Goal: Complete application form

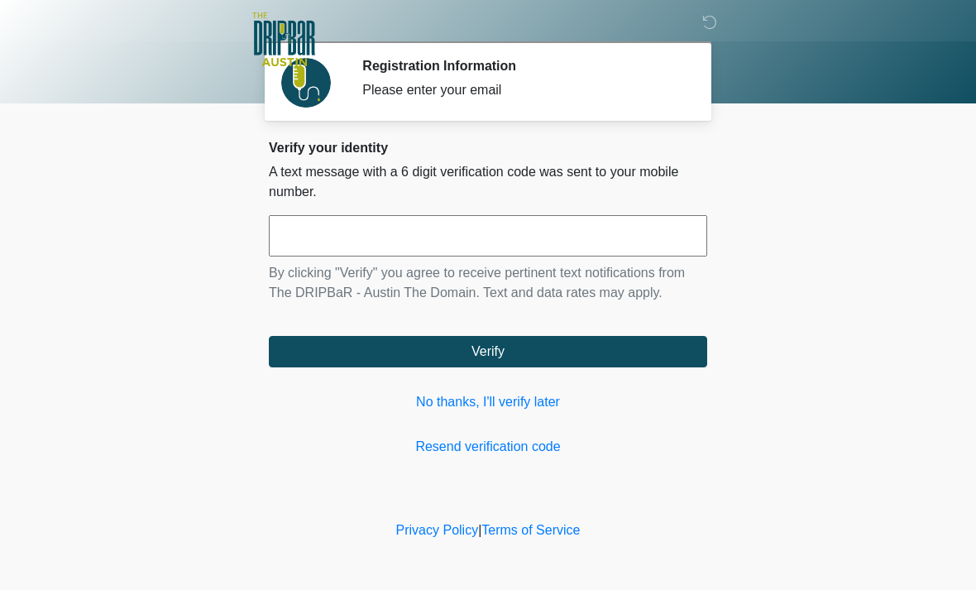
click at [511, 401] on link "No thanks, I'll verify later" at bounding box center [488, 402] width 439 height 20
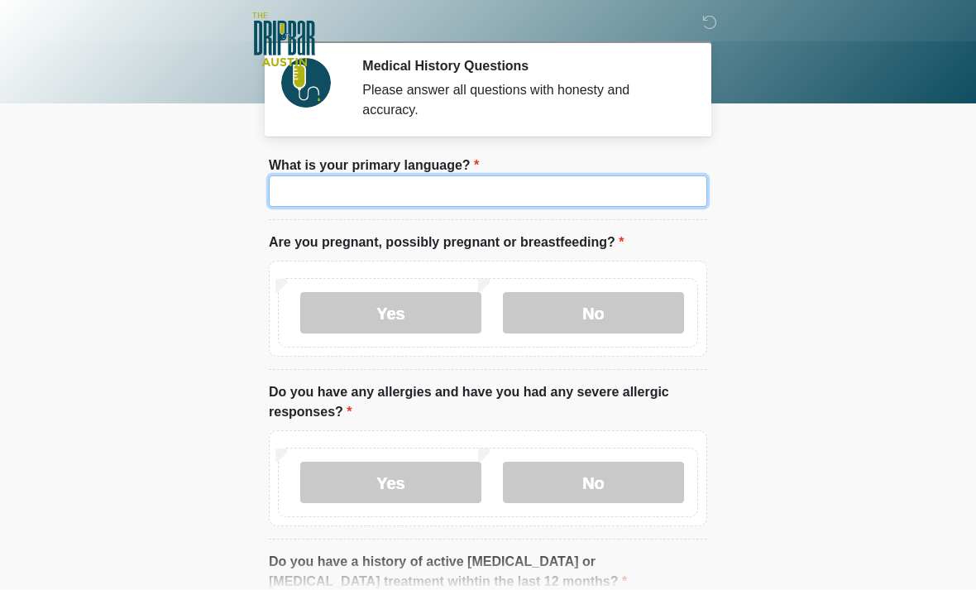
click at [429, 186] on input "What is your primary language?" at bounding box center [488, 190] width 439 height 31
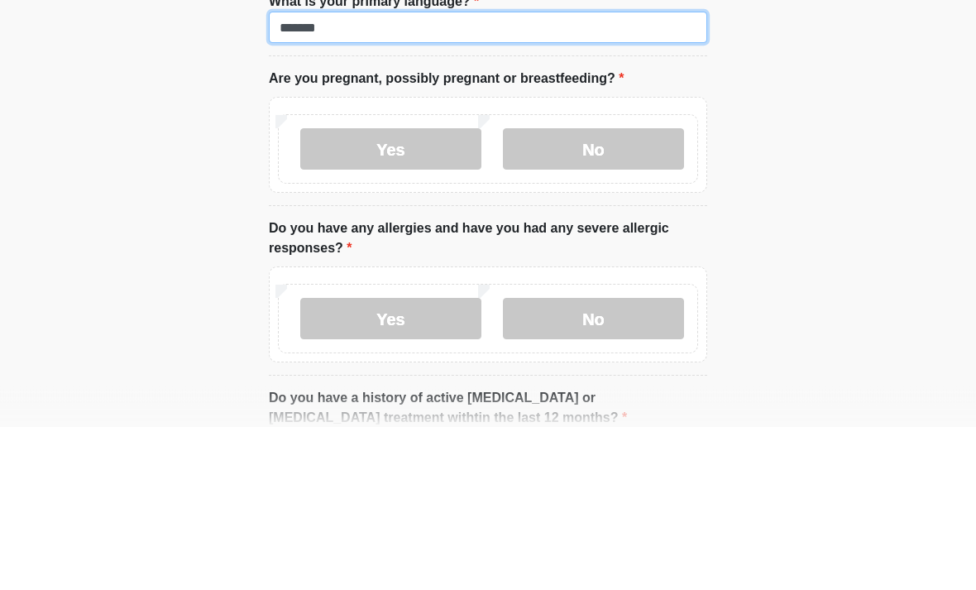
type input "*******"
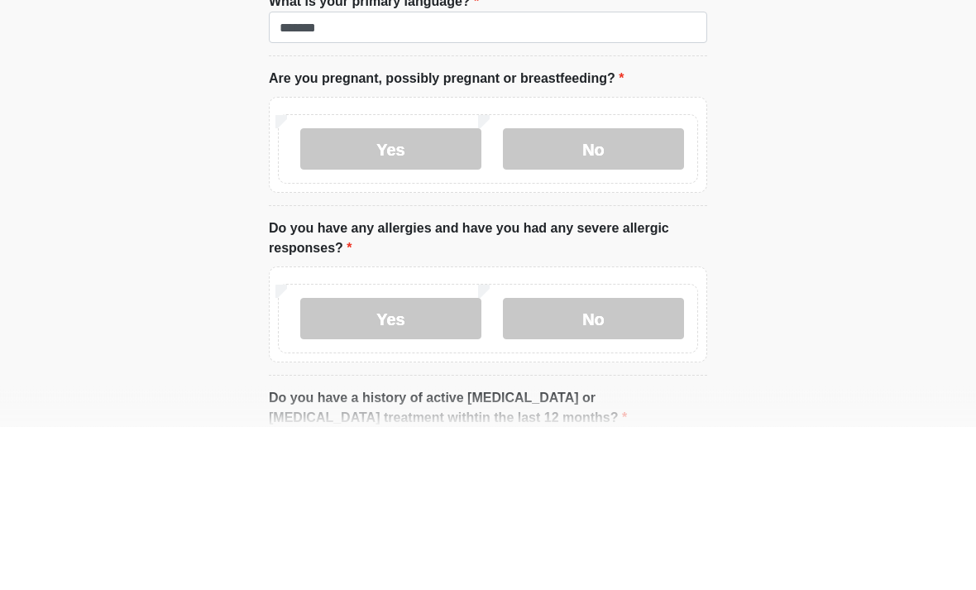
click at [637, 292] on label "No" at bounding box center [593, 312] width 181 height 41
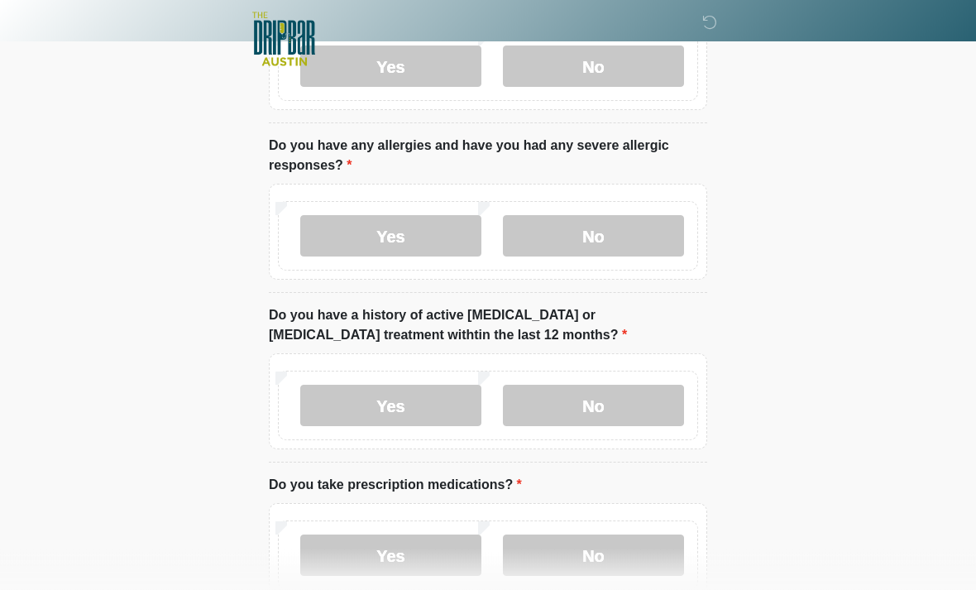
scroll to position [248, 0]
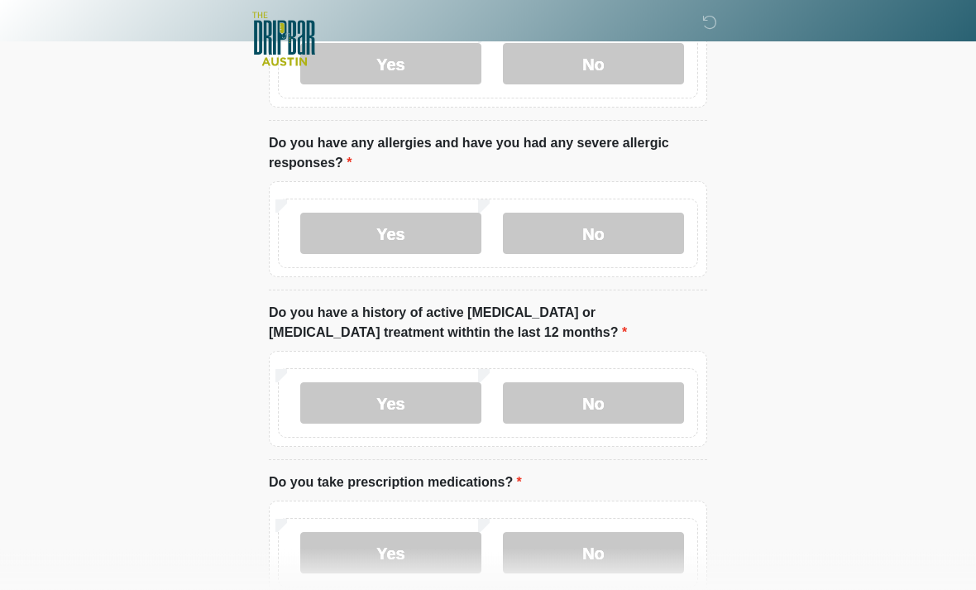
click at [640, 231] on label "No" at bounding box center [593, 233] width 181 height 41
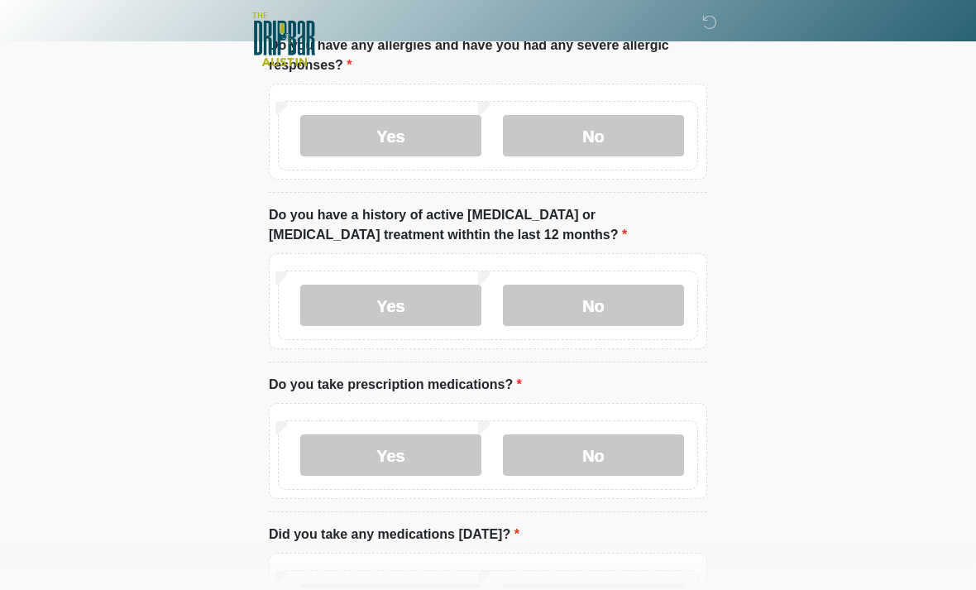
scroll to position [362, 0]
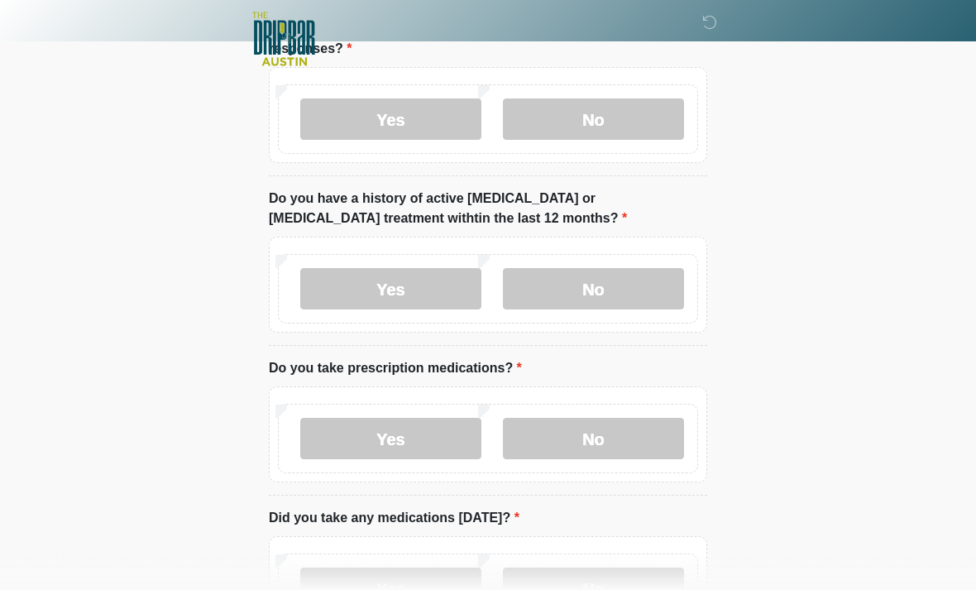
click at [655, 284] on label "No" at bounding box center [593, 289] width 181 height 41
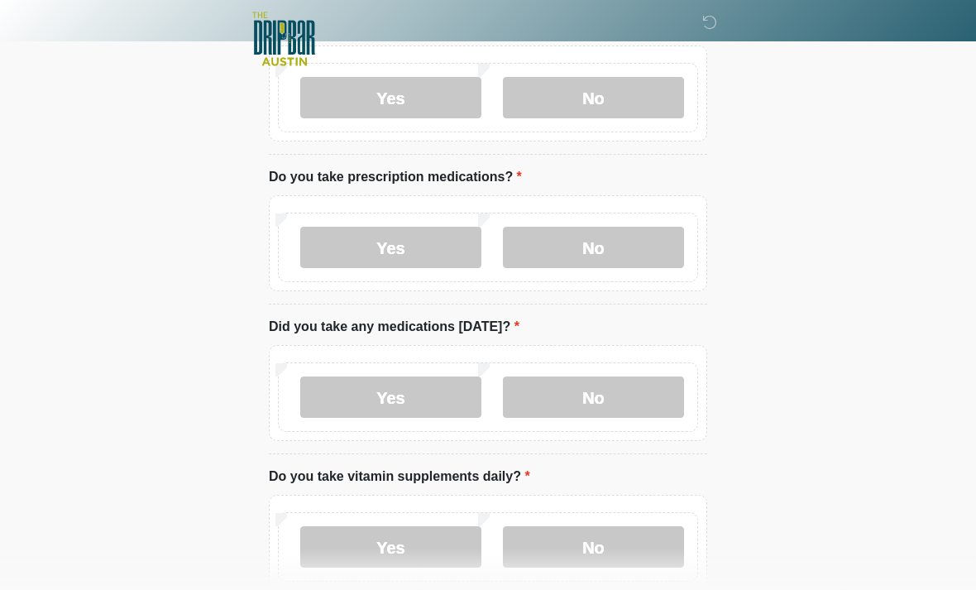
click at [639, 243] on label "No" at bounding box center [593, 248] width 181 height 41
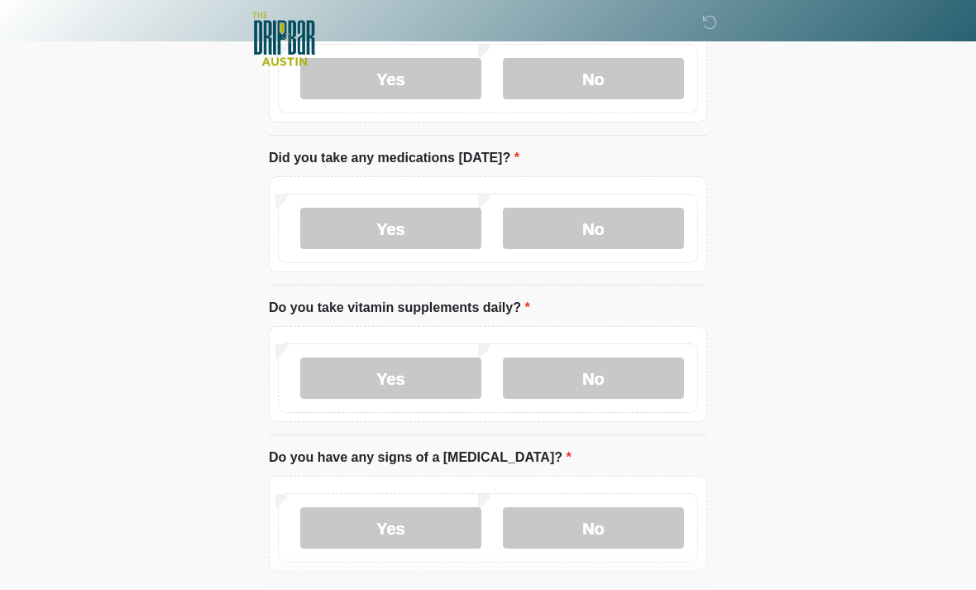
click at [627, 227] on label "No" at bounding box center [593, 229] width 181 height 41
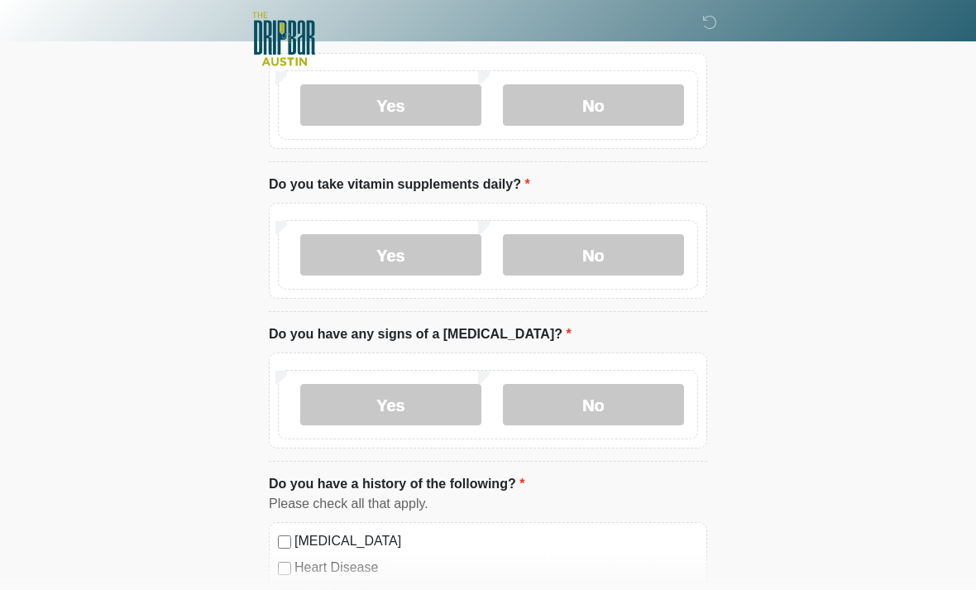
scroll to position [852, 0]
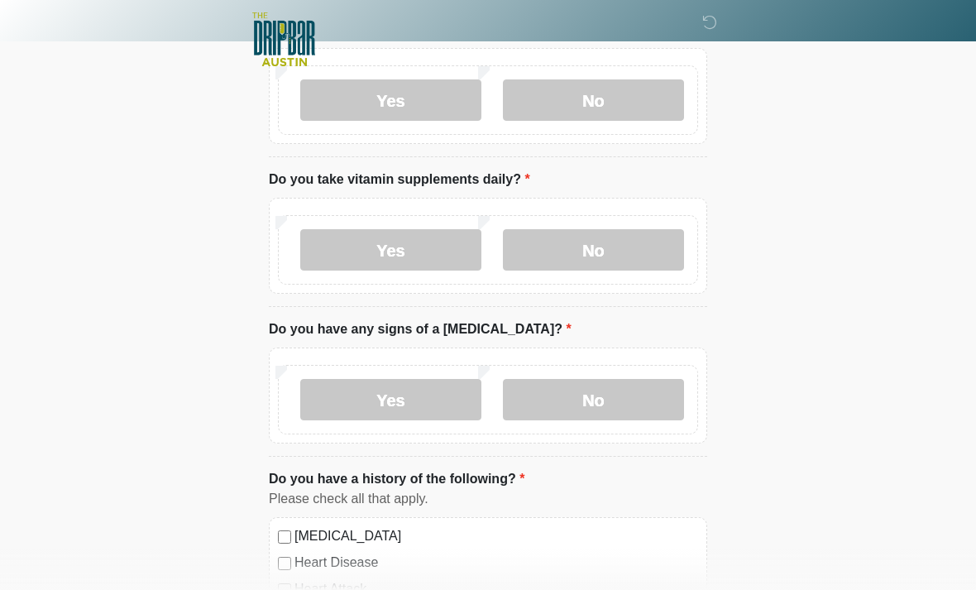
click at [634, 249] on label "No" at bounding box center [593, 249] width 181 height 41
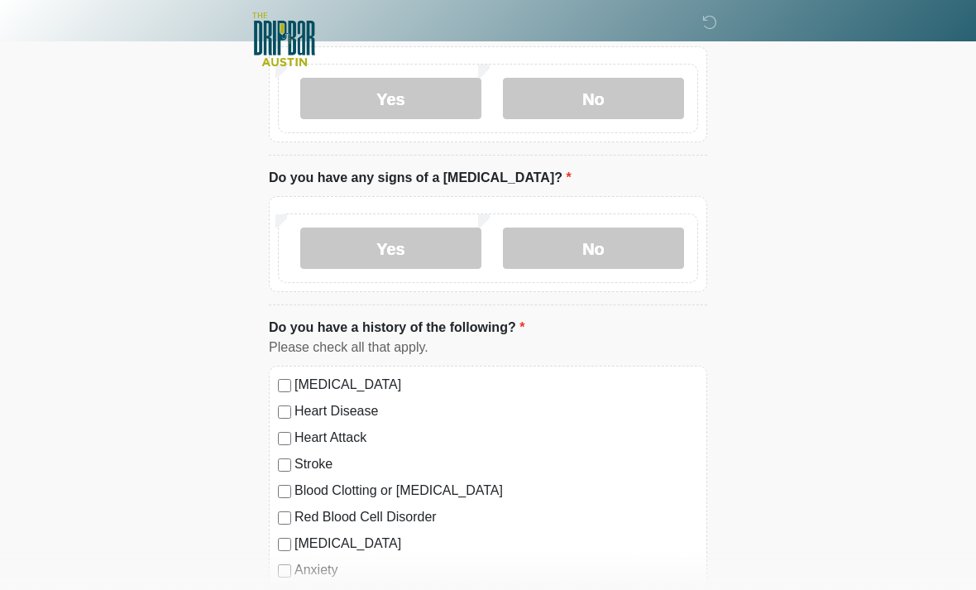
click at [640, 239] on label "No" at bounding box center [593, 248] width 181 height 41
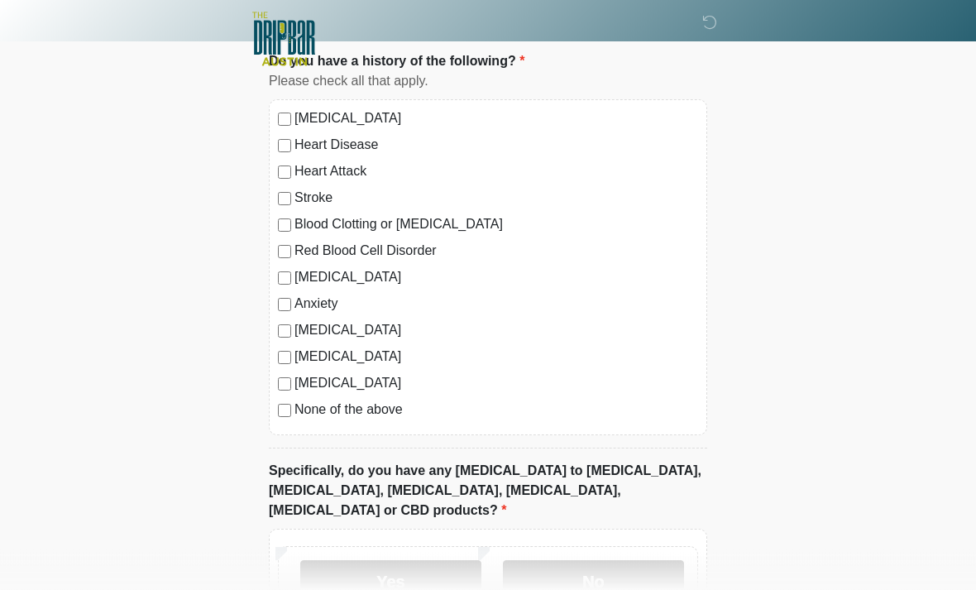
scroll to position [1375, 0]
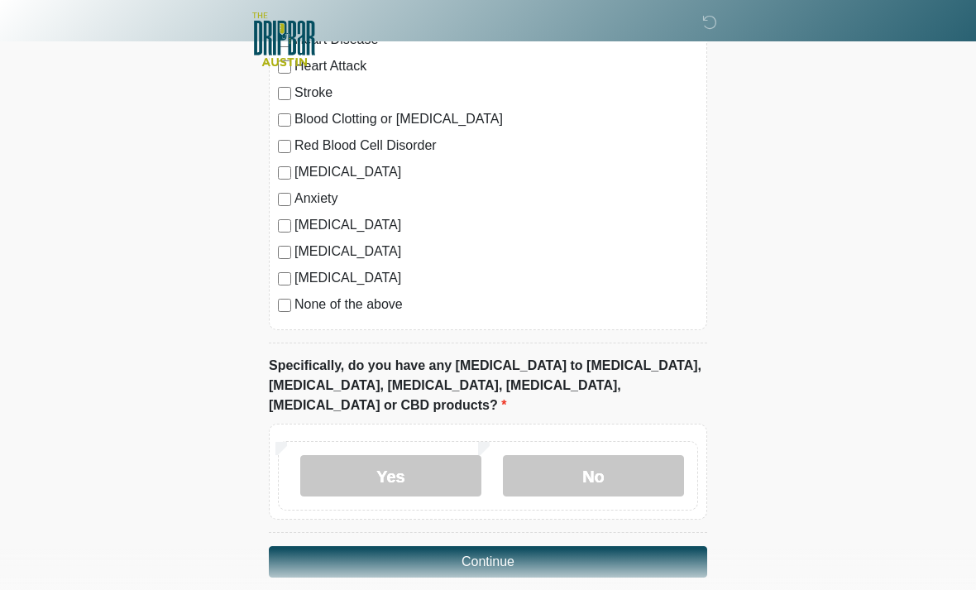
click at [626, 455] on label "No" at bounding box center [593, 475] width 181 height 41
click at [525, 546] on button "Continue" at bounding box center [488, 561] width 439 height 31
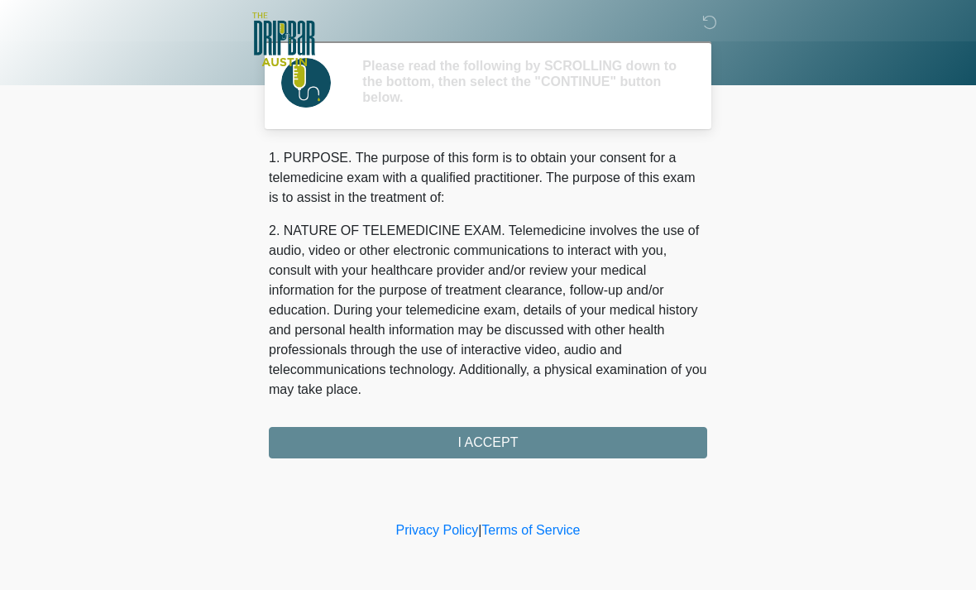
scroll to position [0, 0]
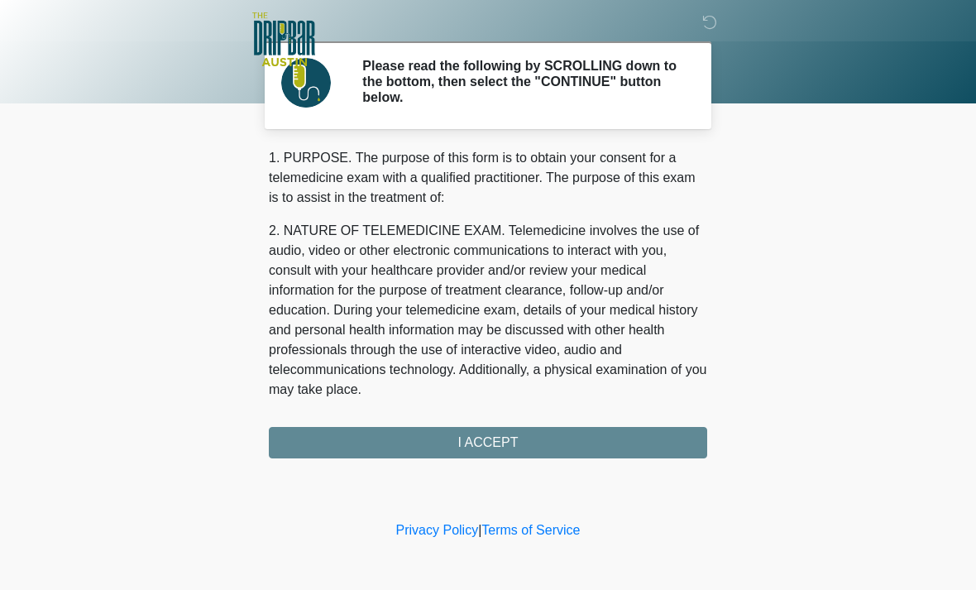
click at [526, 441] on div "1. PURPOSE. The purpose of this form is to obtain your consent for a telemedici…" at bounding box center [488, 303] width 439 height 310
click at [501, 436] on div "1. PURPOSE. The purpose of this form is to obtain your consent for a telemedici…" at bounding box center [488, 303] width 439 height 310
click at [492, 449] on div "1. PURPOSE. The purpose of this form is to obtain your consent for a telemedici…" at bounding box center [488, 303] width 439 height 310
click at [491, 440] on div "1. PURPOSE. The purpose of this form is to obtain your consent for a telemedici…" at bounding box center [488, 303] width 439 height 310
click at [516, 437] on div "1. PURPOSE. The purpose of this form is to obtain your consent for a telemedici…" at bounding box center [488, 303] width 439 height 310
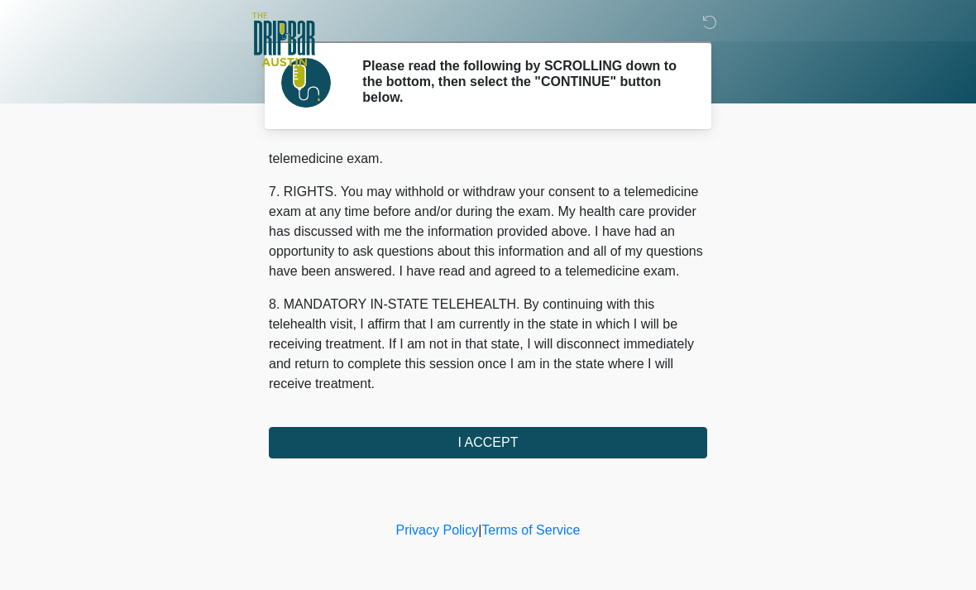
scroll to position [721, 0]
click at [516, 439] on button "I ACCEPT" at bounding box center [488, 442] width 439 height 31
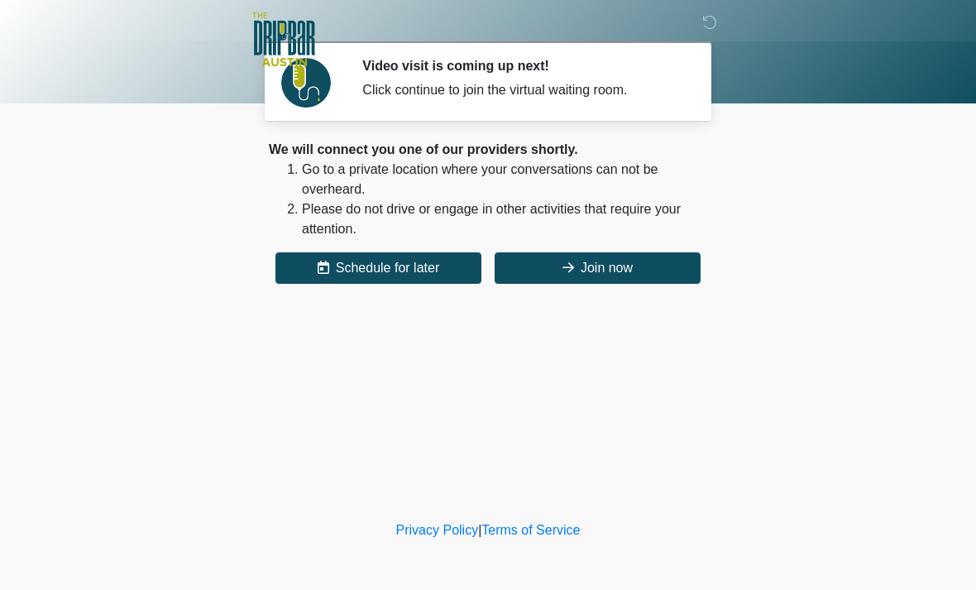
click at [593, 266] on button "Join now" at bounding box center [598, 267] width 206 height 31
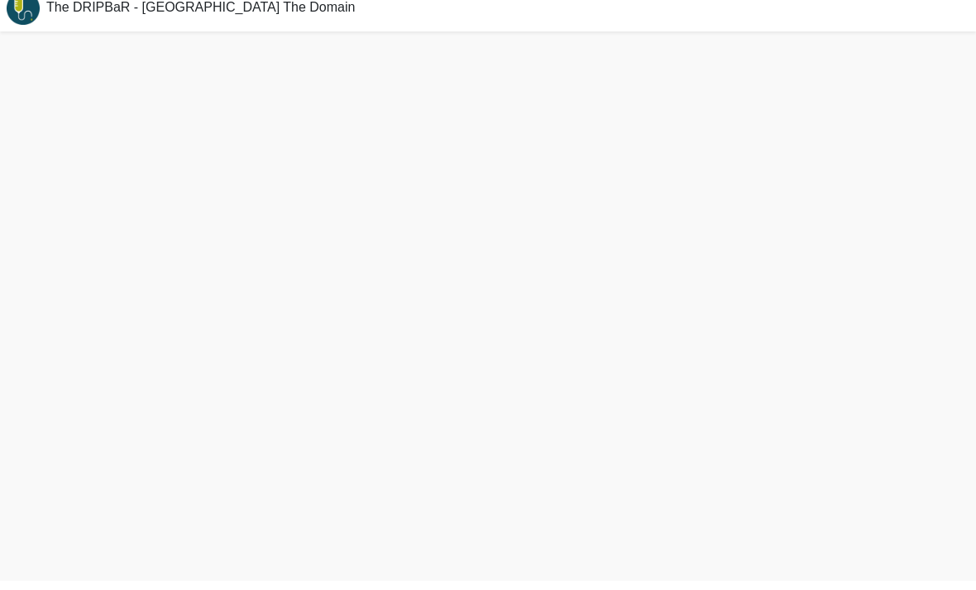
scroll to position [5, 0]
